Goal: Task Accomplishment & Management: Manage account settings

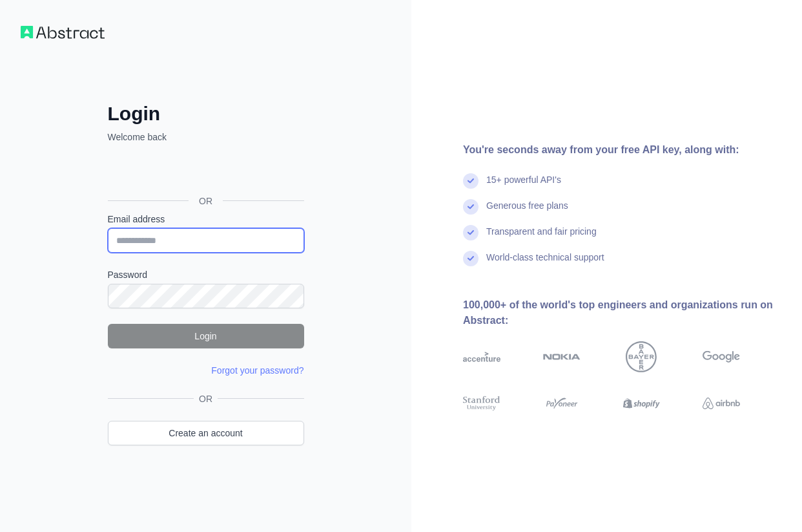
type input "**********"
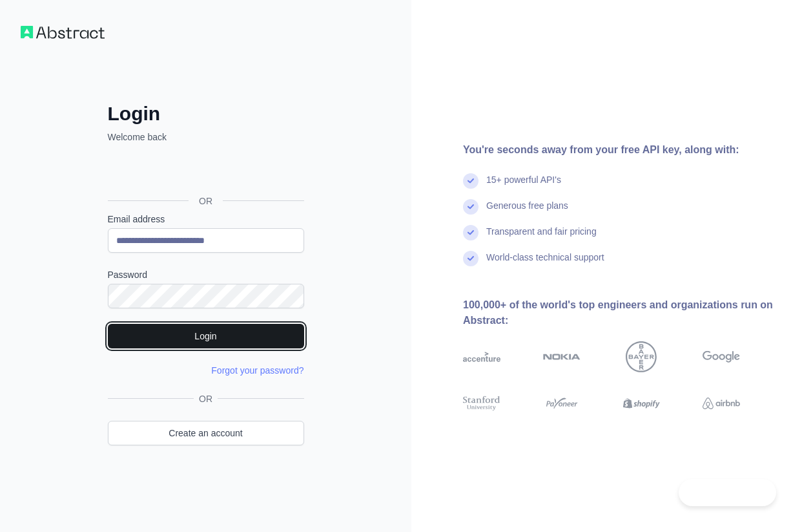
click at [149, 346] on button "Login" at bounding box center [206, 336] width 196 height 25
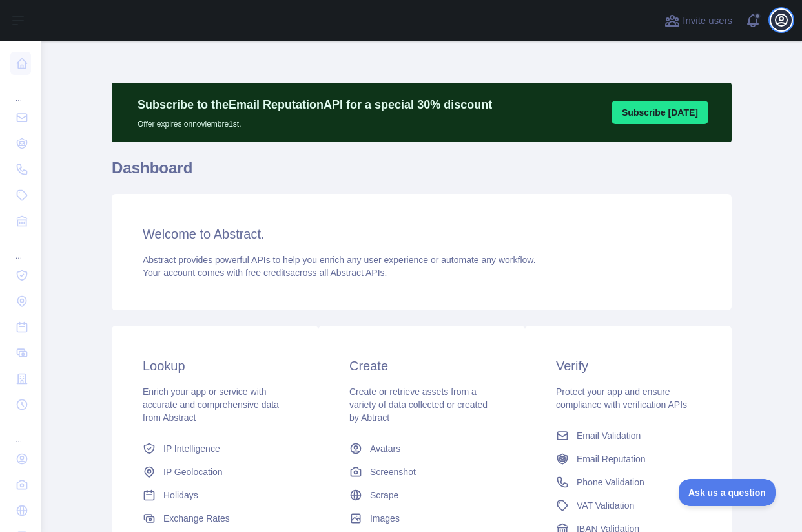
click at [778, 19] on icon "button" at bounding box center [782, 20] width 16 height 16
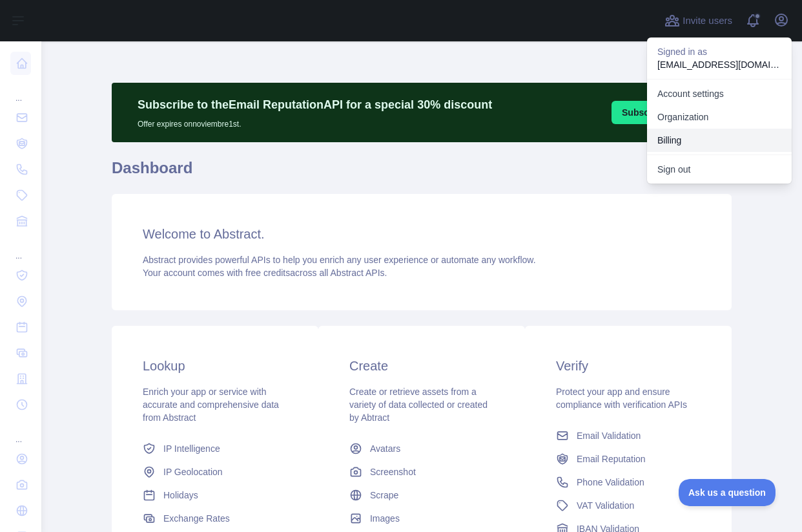
click at [667, 142] on button "Billing" at bounding box center [719, 140] width 145 height 23
